Goal: Task Accomplishment & Management: Complete application form

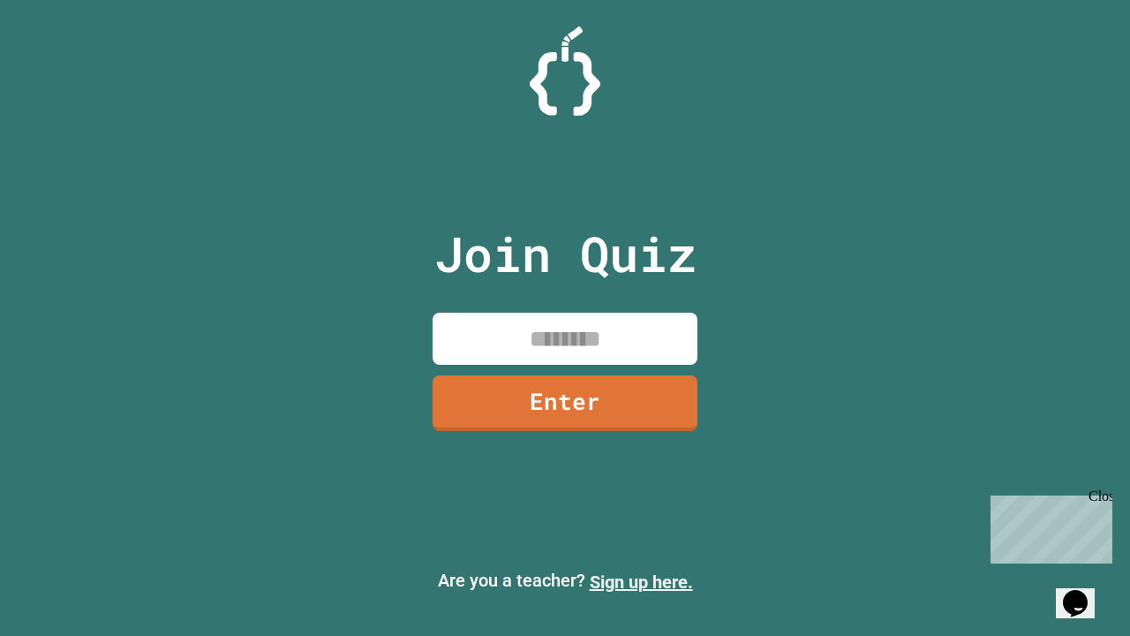
click at [641, 582] on link "Sign up here." at bounding box center [641, 581] width 103 height 21
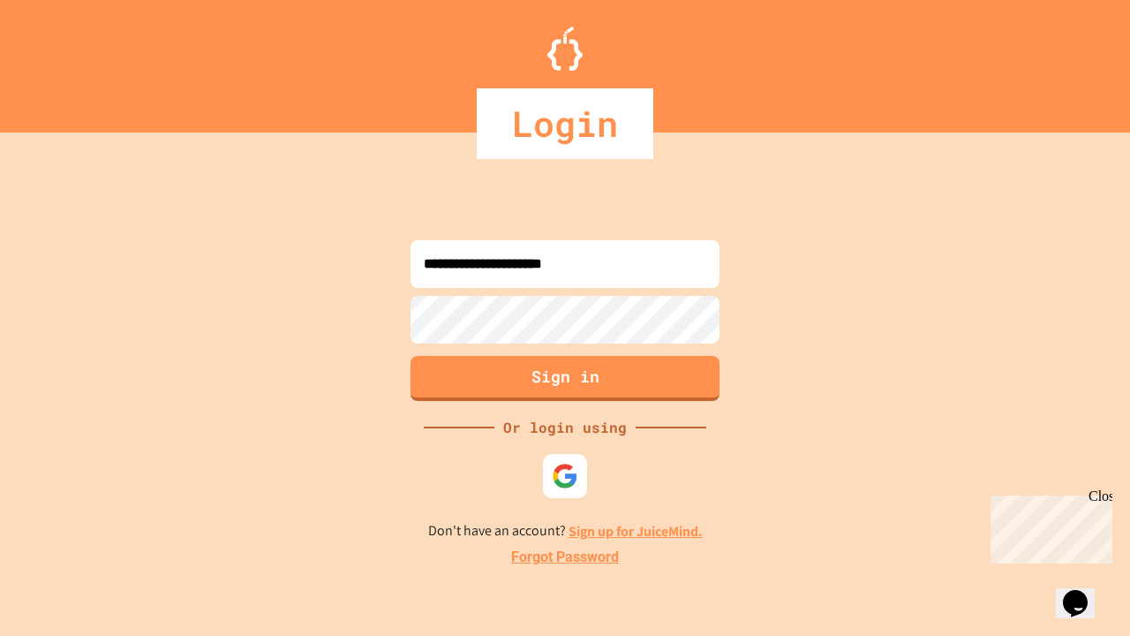
type input "**********"
